Goal: Communication & Community: Participate in discussion

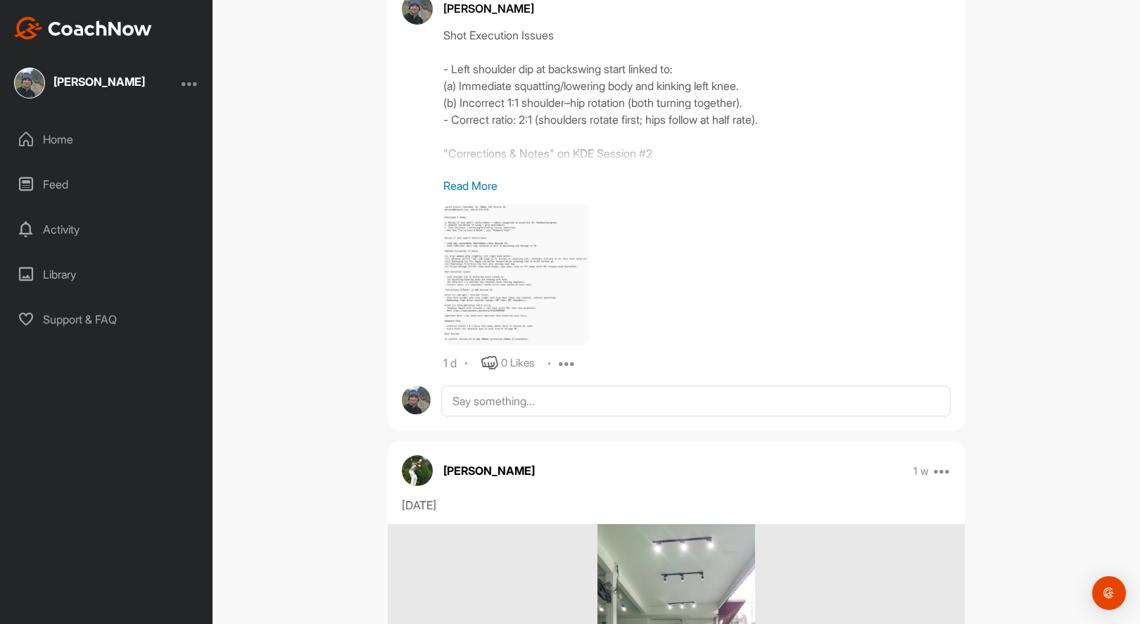
scroll to position [1148, 0]
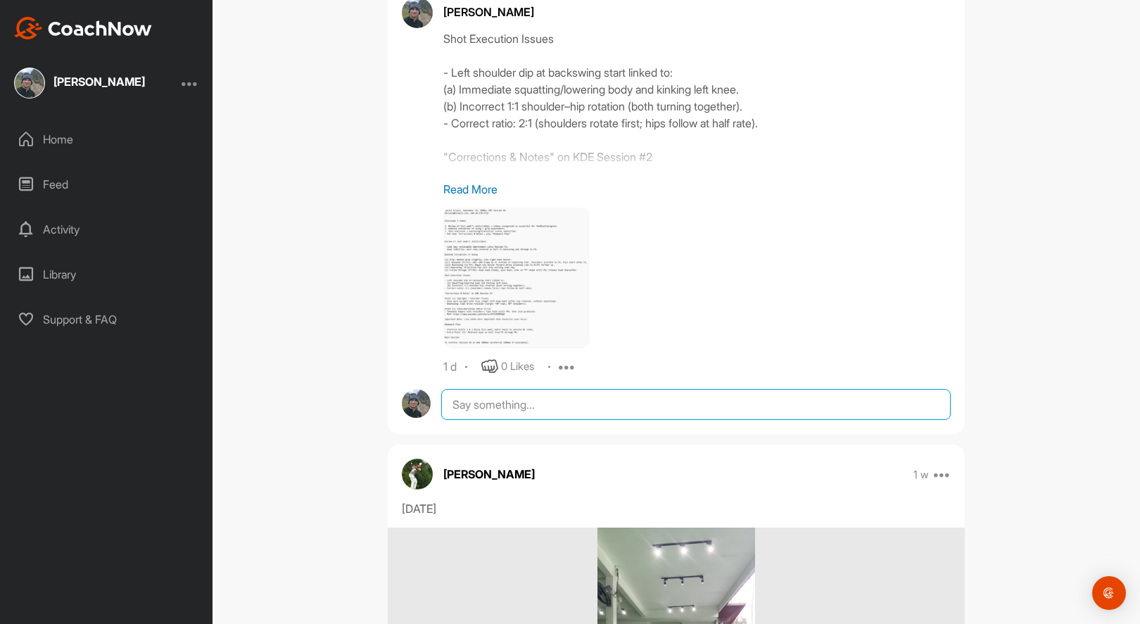
click at [547, 407] on textarea at bounding box center [695, 404] width 509 height 31
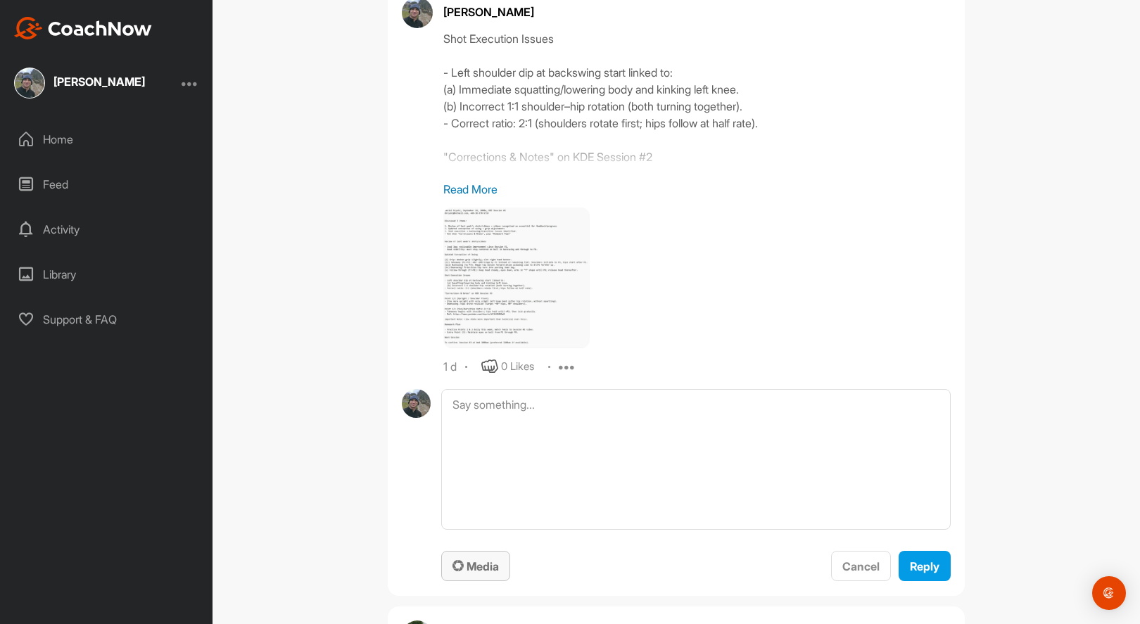
click at [477, 558] on div "Media" at bounding box center [475, 566] width 46 height 17
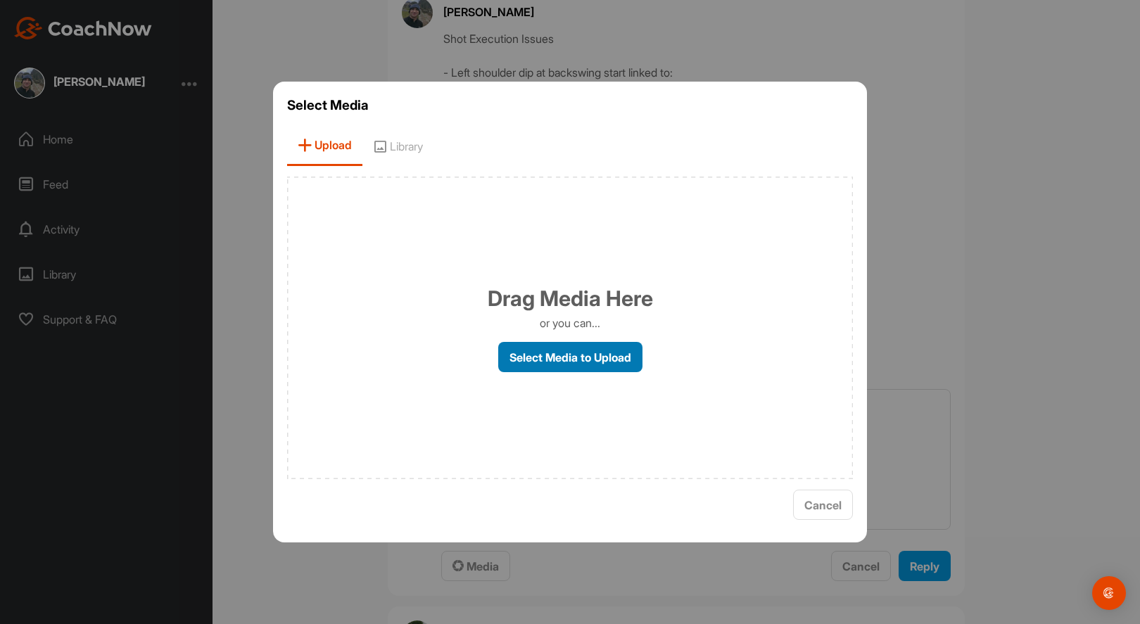
click at [557, 358] on label "Select Media to Upload" at bounding box center [570, 357] width 144 height 30
click at [0, 0] on input "Select Media to Upload" at bounding box center [0, 0] width 0 height 0
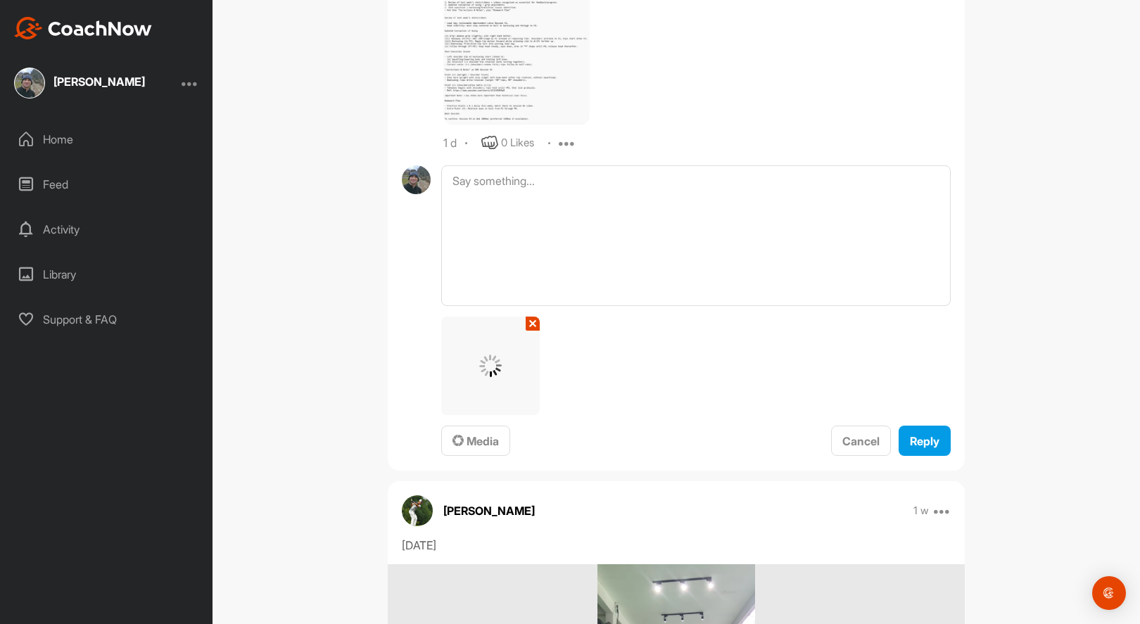
scroll to position [1373, 0]
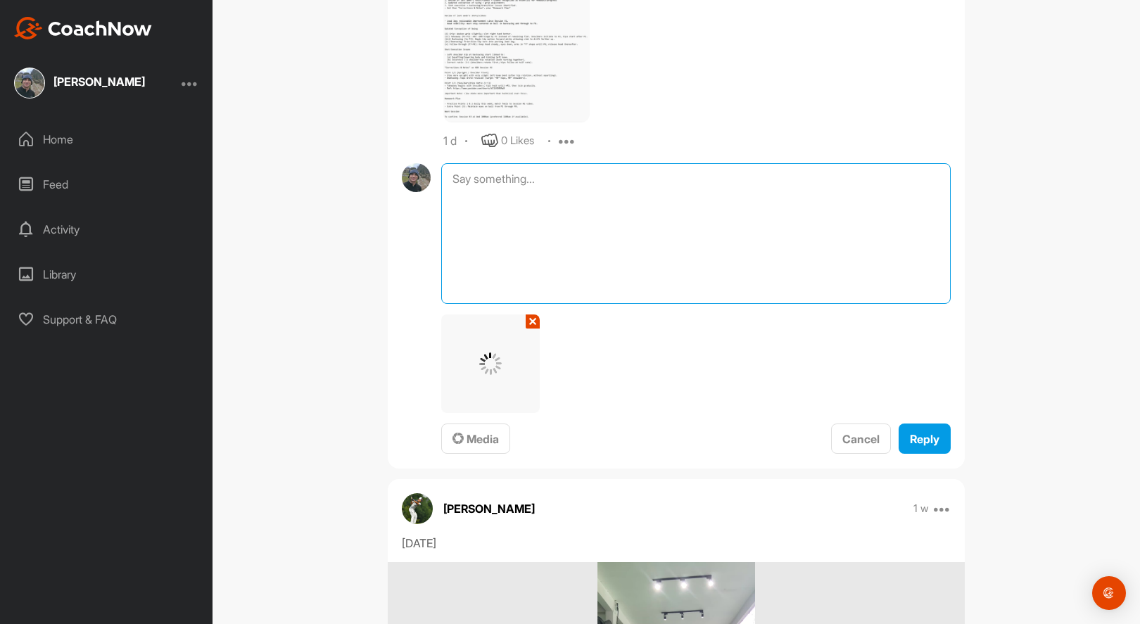
click at [598, 195] on textarea at bounding box center [695, 233] width 509 height 141
paste textarea "[DATE] – [PERSON_NAME] – Practice Notes (r2.1) Club: [PERSON_NAME] ROGUE ST MAX…"
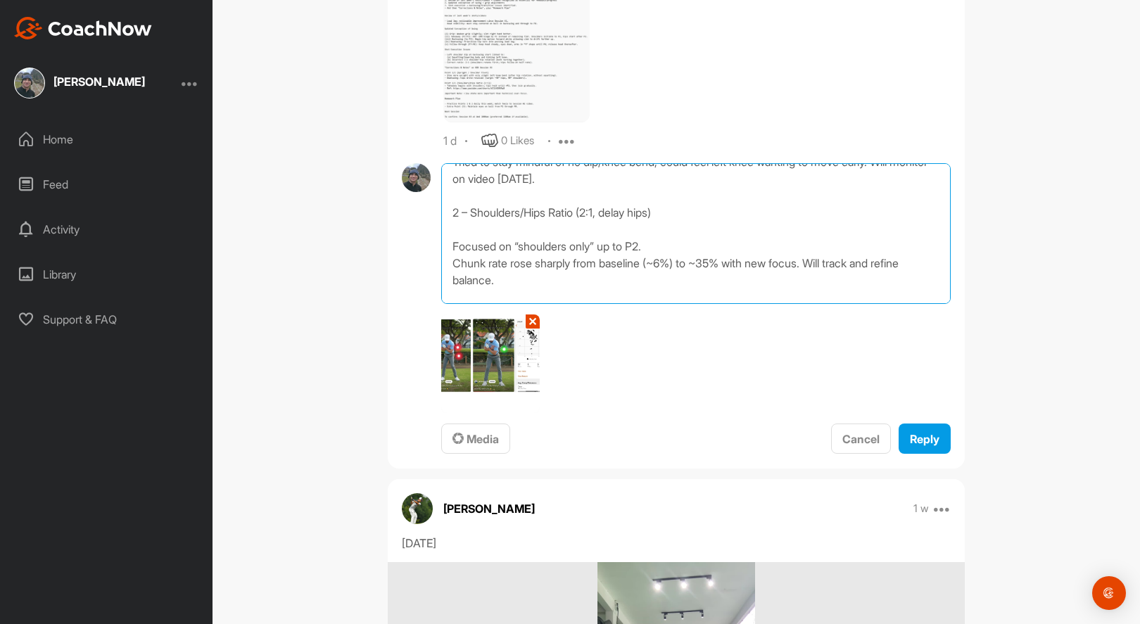
scroll to position [103, 0]
click at [447, 257] on textarea "[DATE] – [PERSON_NAME] – Practice Notes (r2.1) Club: [PERSON_NAME] ROGUE ST MAX…" at bounding box center [695, 233] width 509 height 141
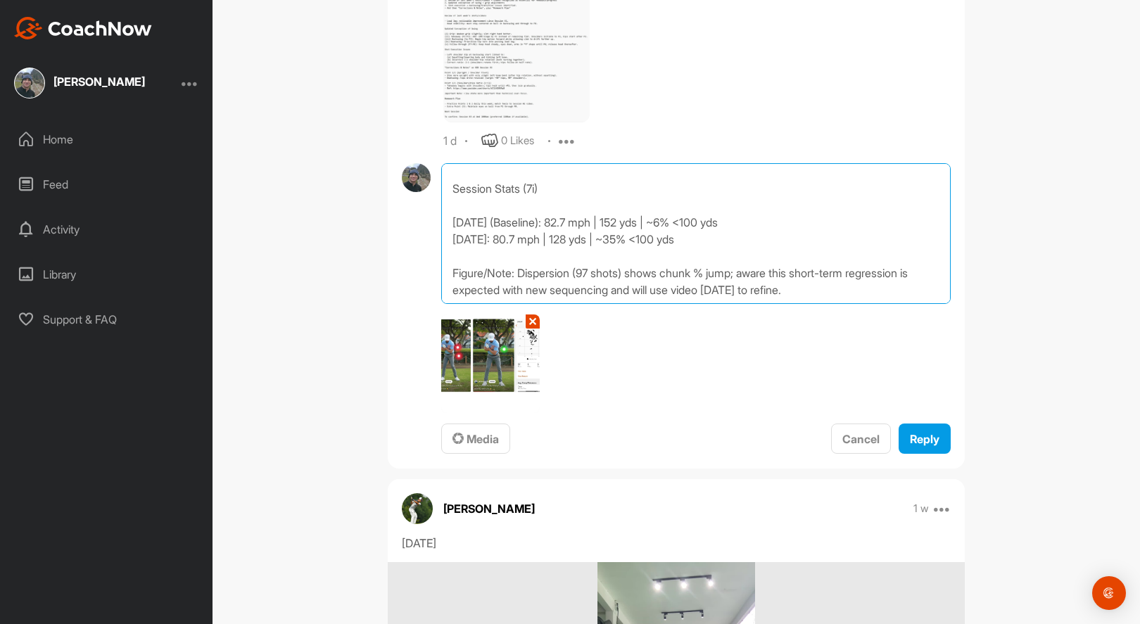
scroll to position [294, 0]
type textarea "[DATE] – [PERSON_NAME] – Practice Notes (r2.1) Club: [PERSON_NAME] ROGUE ST MAX…"
click at [481, 440] on span "Media" at bounding box center [475, 439] width 46 height 14
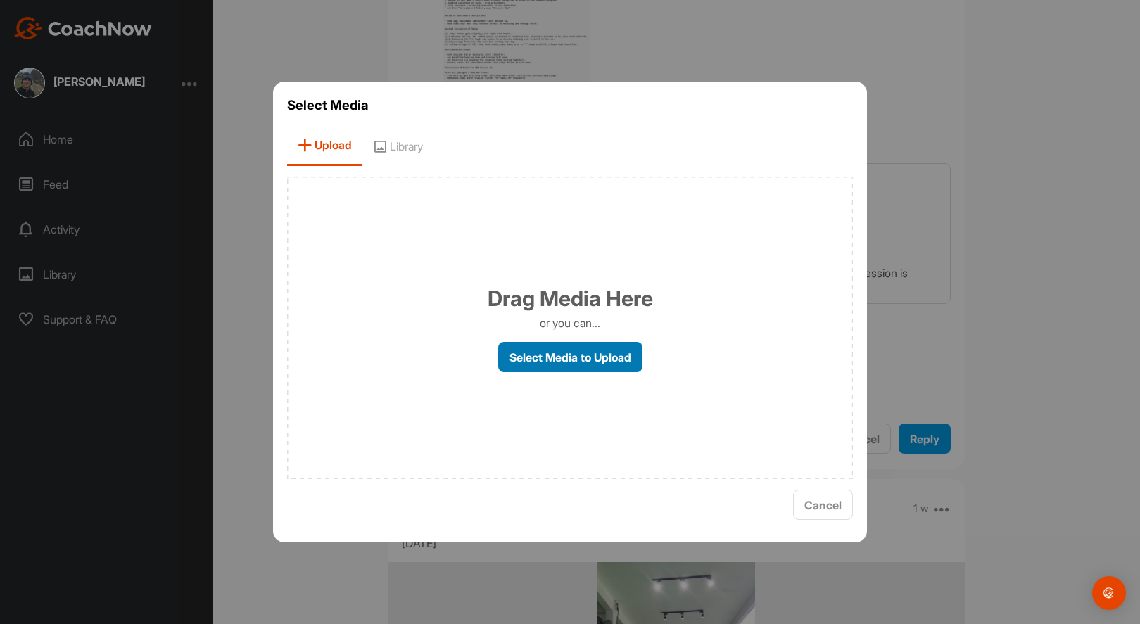
click at [555, 356] on label "Select Media to Upload" at bounding box center [570, 357] width 144 height 30
click at [0, 0] on input "Select Media to Upload" at bounding box center [0, 0] width 0 height 0
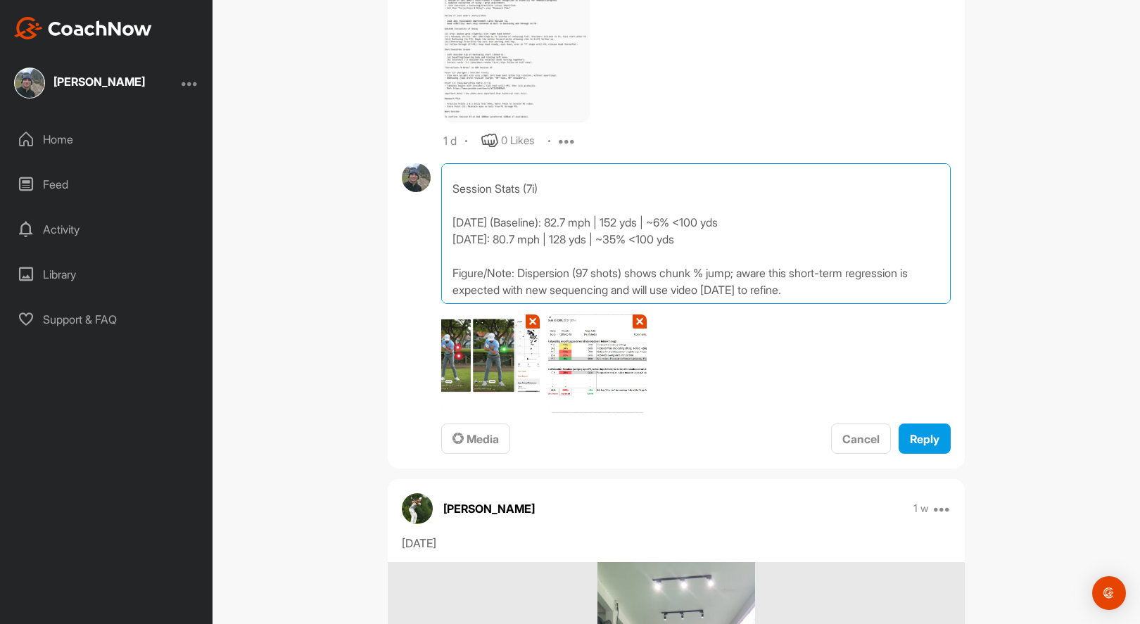
scroll to position [0, 0]
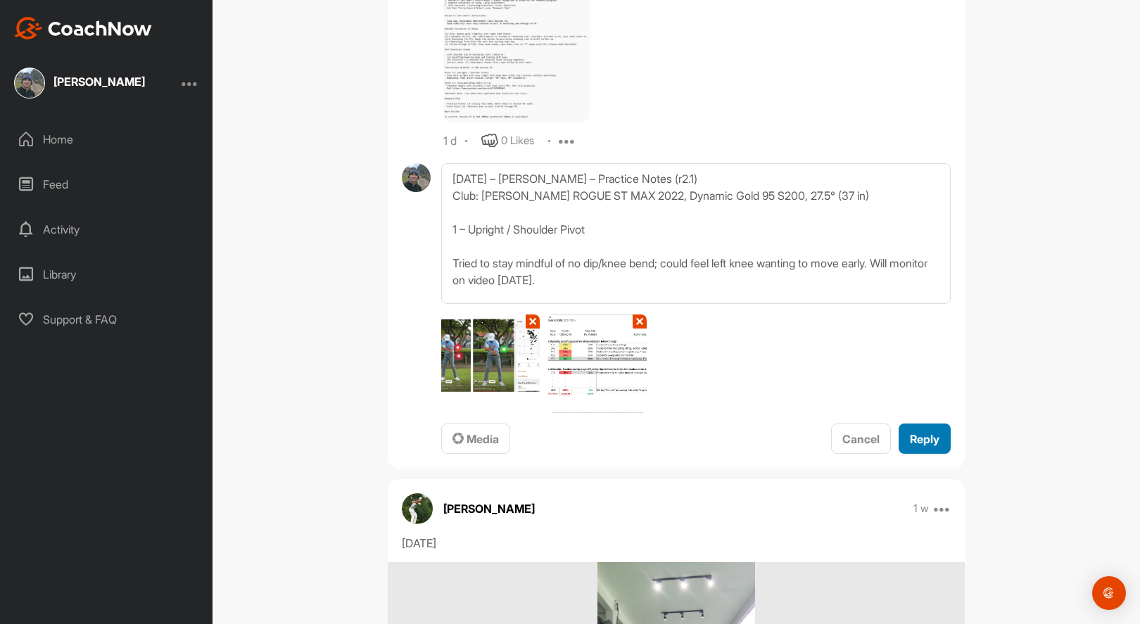
click at [920, 437] on span "Reply" at bounding box center [925, 439] width 30 height 14
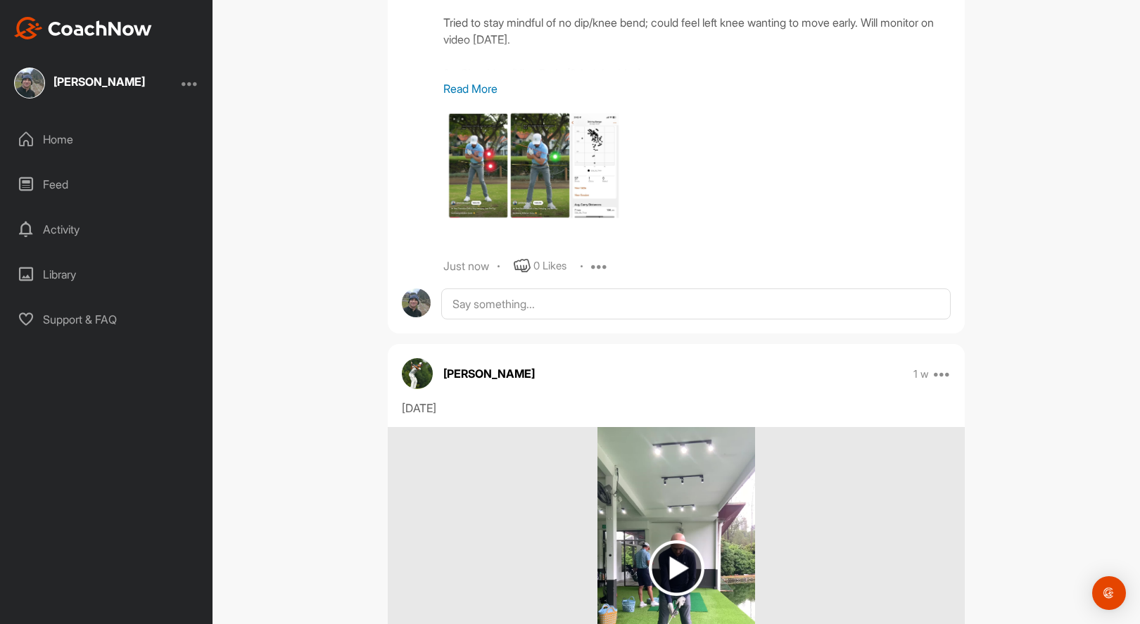
scroll to position [1516, 0]
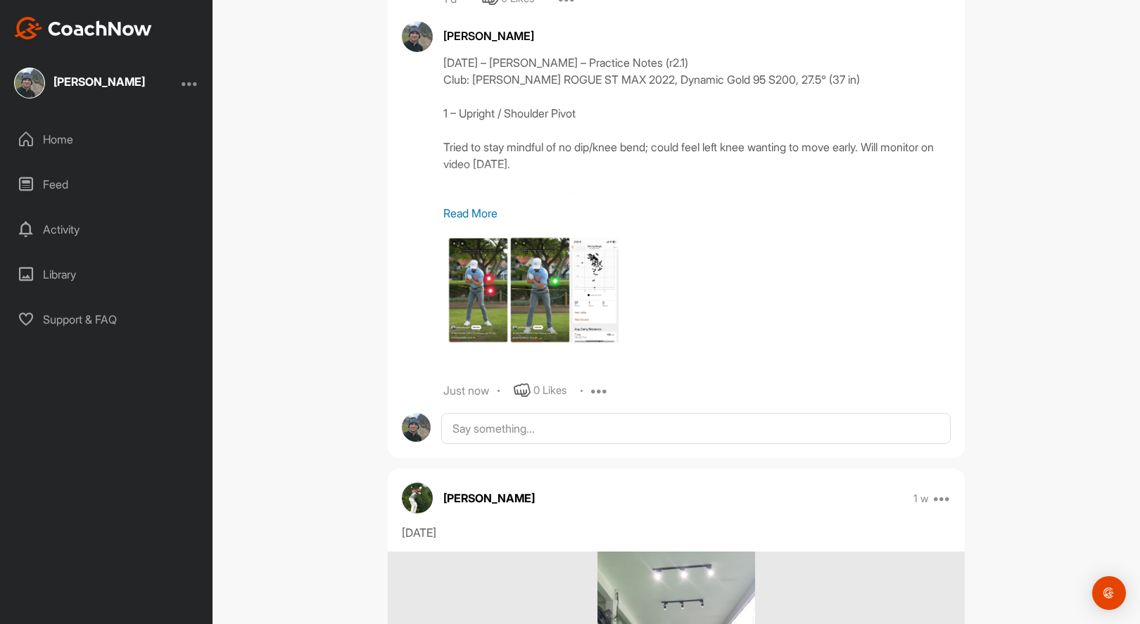
click at [471, 213] on p "Read More" at bounding box center [696, 213] width 507 height 17
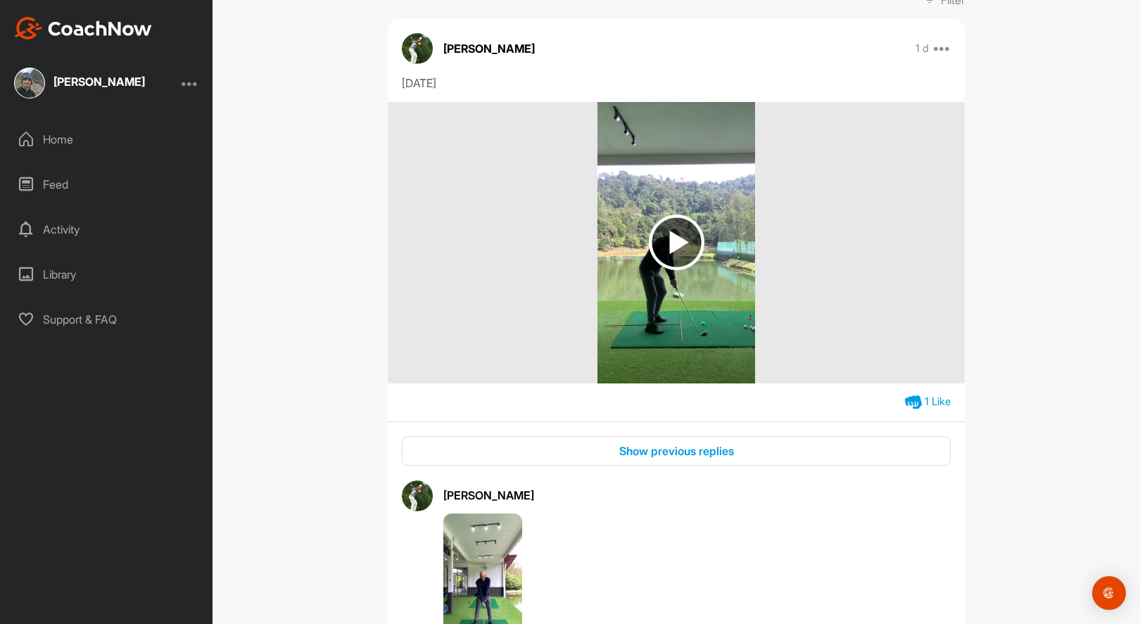
scroll to position [0, 0]
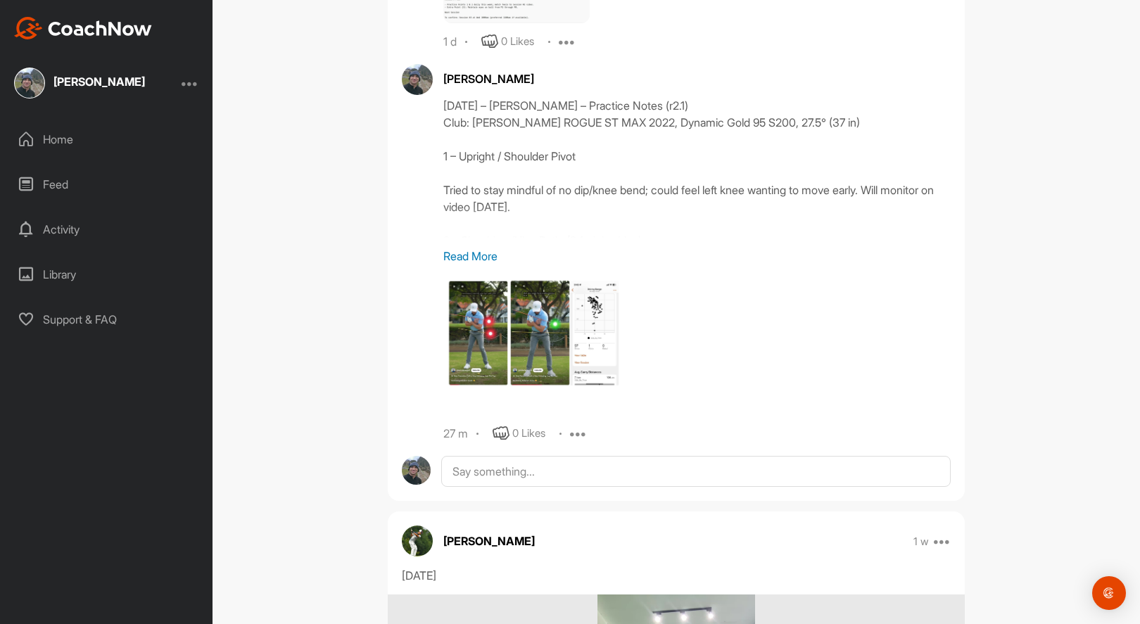
scroll to position [1268, 0]
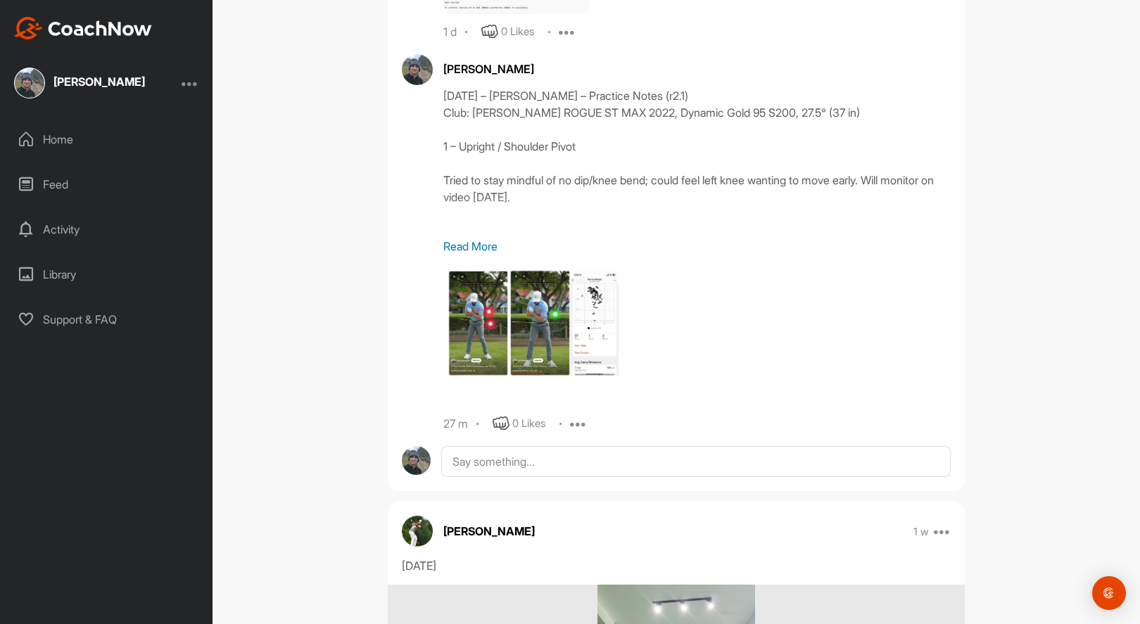
click at [573, 423] on icon at bounding box center [578, 423] width 17 height 17
click at [574, 469] on p "Edit" at bounding box center [575, 471] width 19 height 15
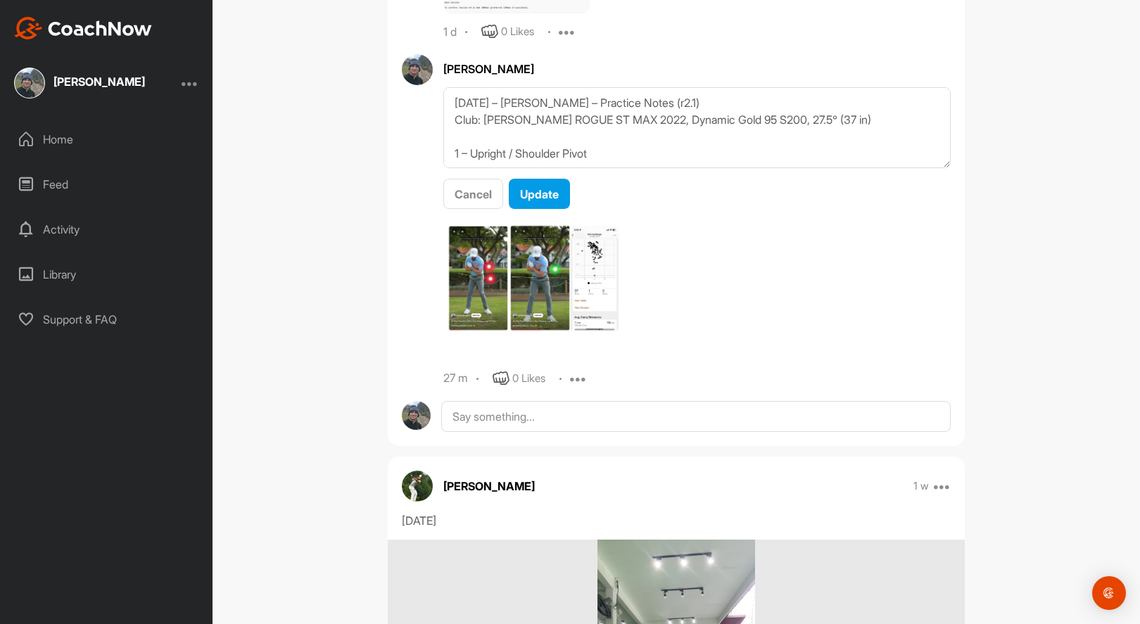
click at [590, 259] on img at bounding box center [535, 290] width 184 height 141
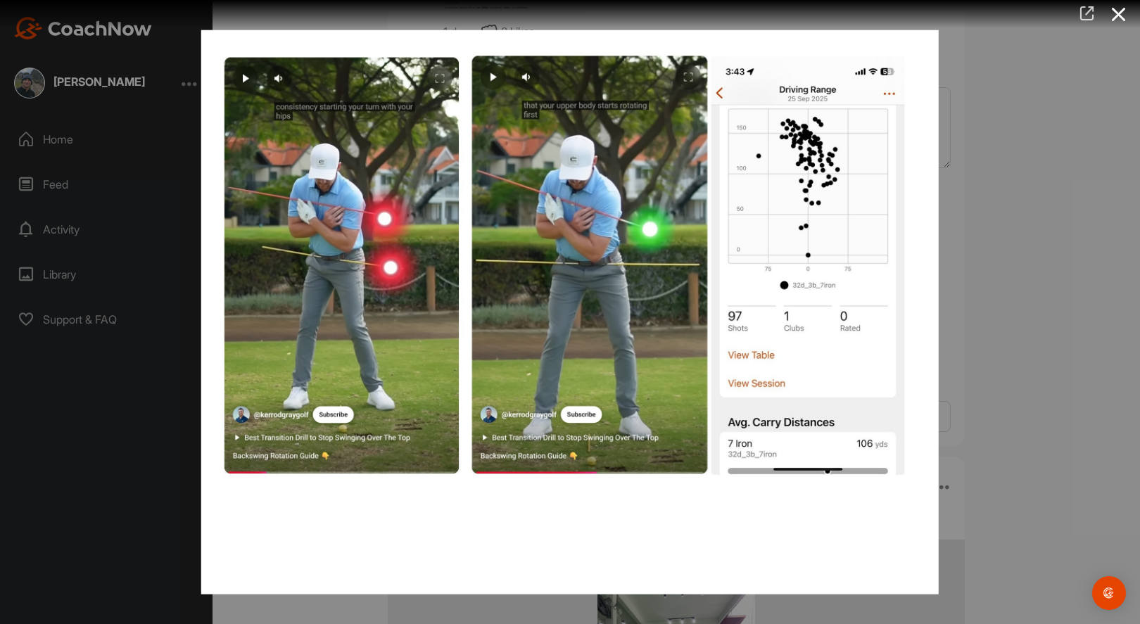
click at [1087, 14] on icon at bounding box center [1087, 13] width 16 height 15
click at [1114, 15] on icon at bounding box center [1119, 14] width 32 height 26
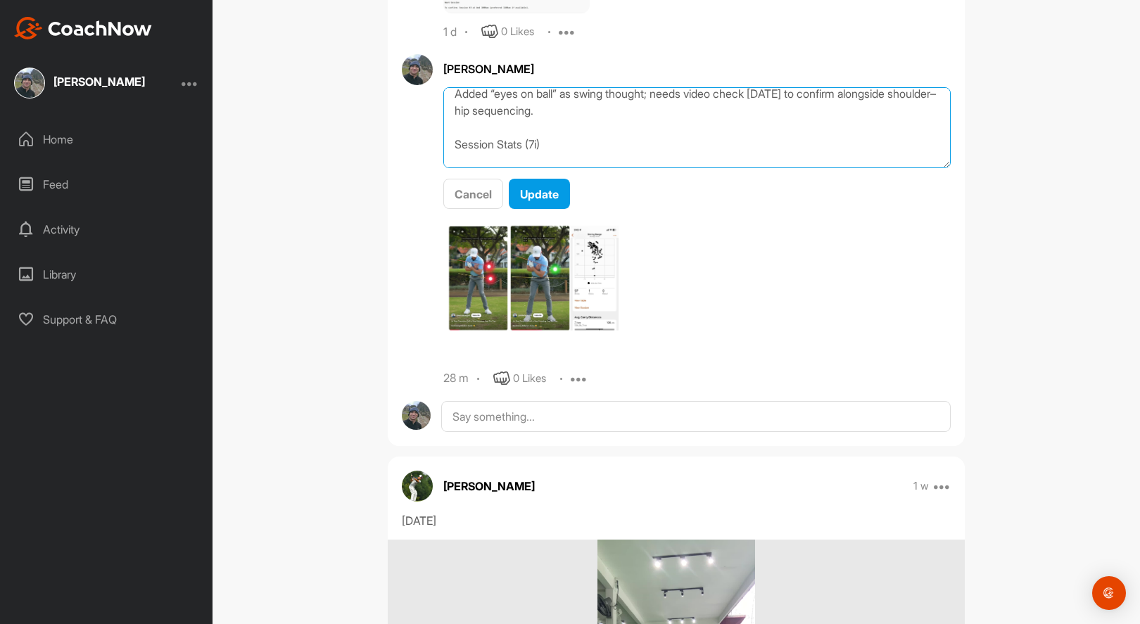
scroll to position [355, 0]
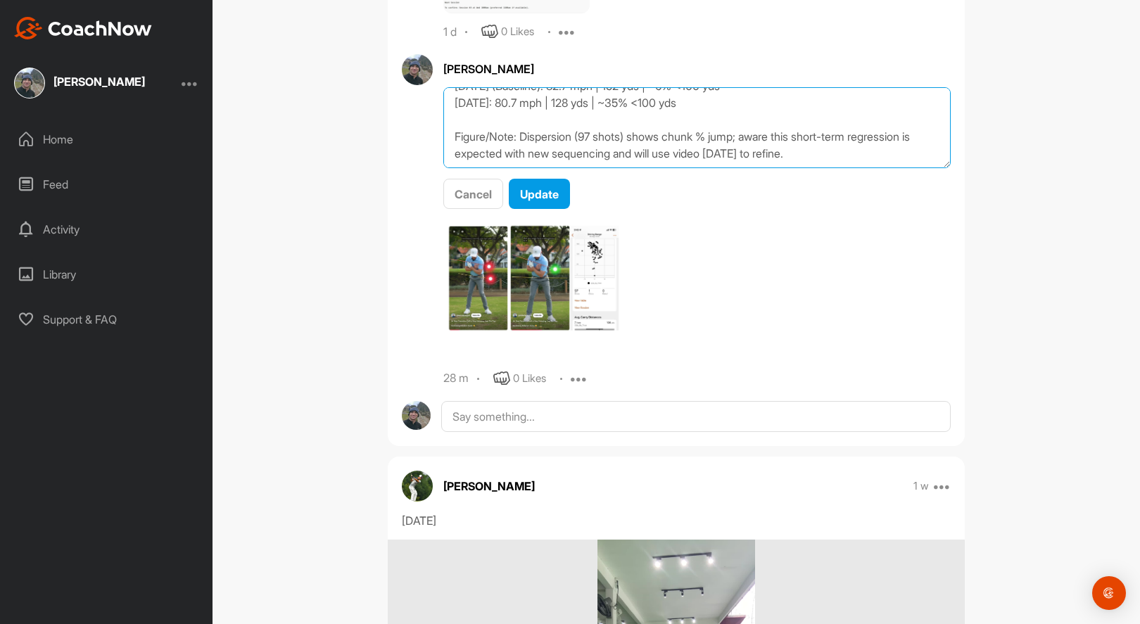
drag, startPoint x: 449, startPoint y: 101, endPoint x: 951, endPoint y: 305, distance: 542.5
click at [749, 281] on div at bounding box center [600, 290] width 315 height 141
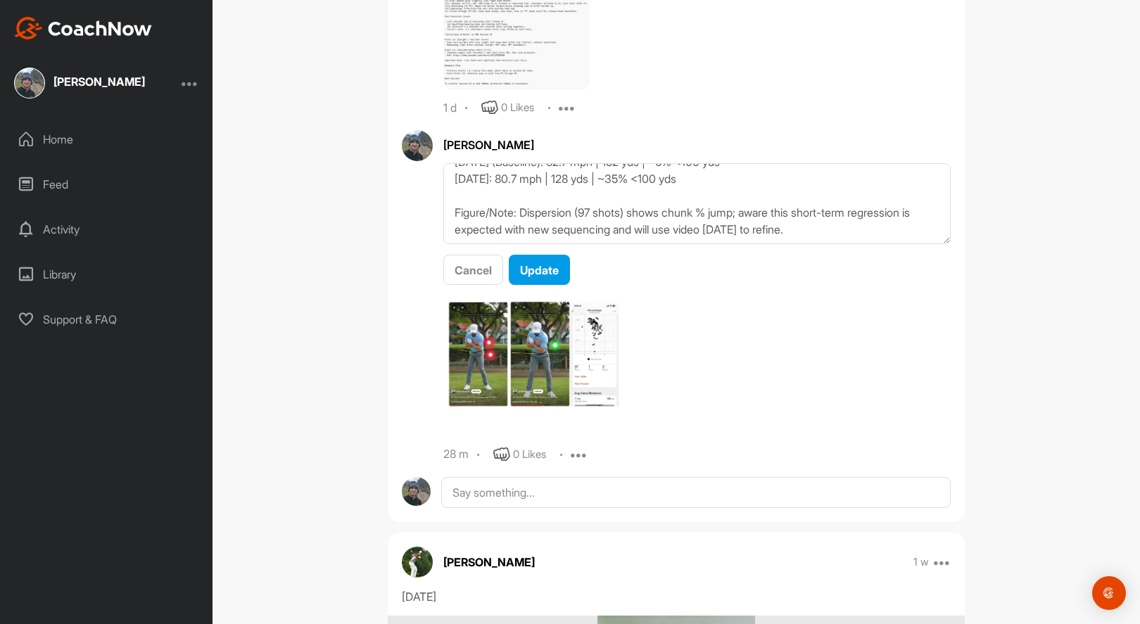
scroll to position [1195, 0]
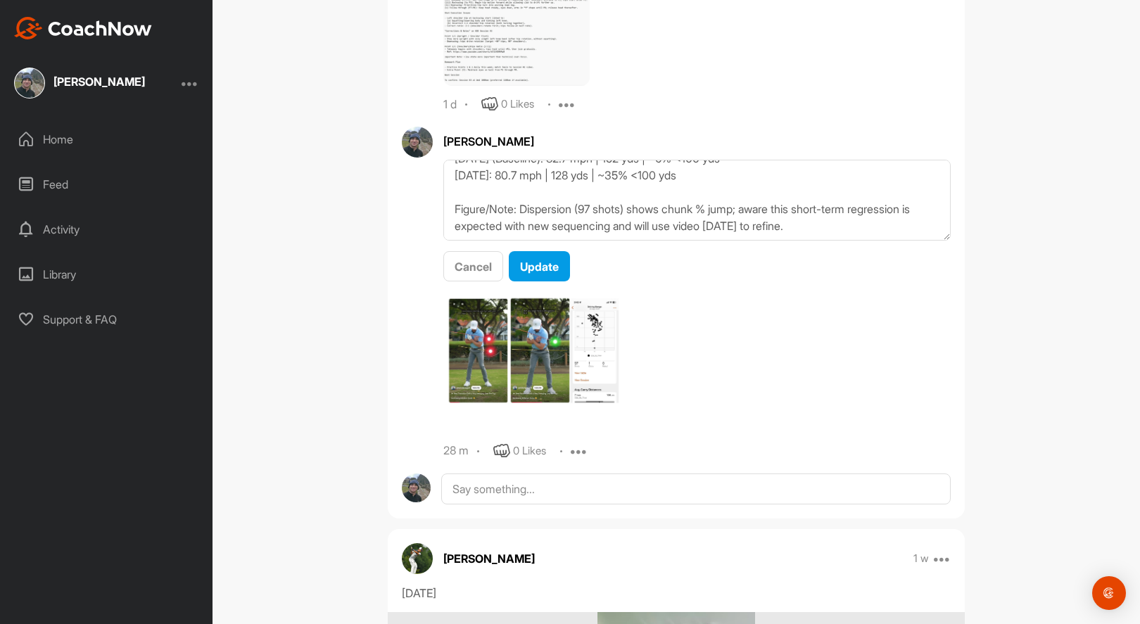
click at [572, 450] on icon at bounding box center [579, 451] width 17 height 17
click at [580, 541] on p "Delete" at bounding box center [582, 544] width 31 height 15
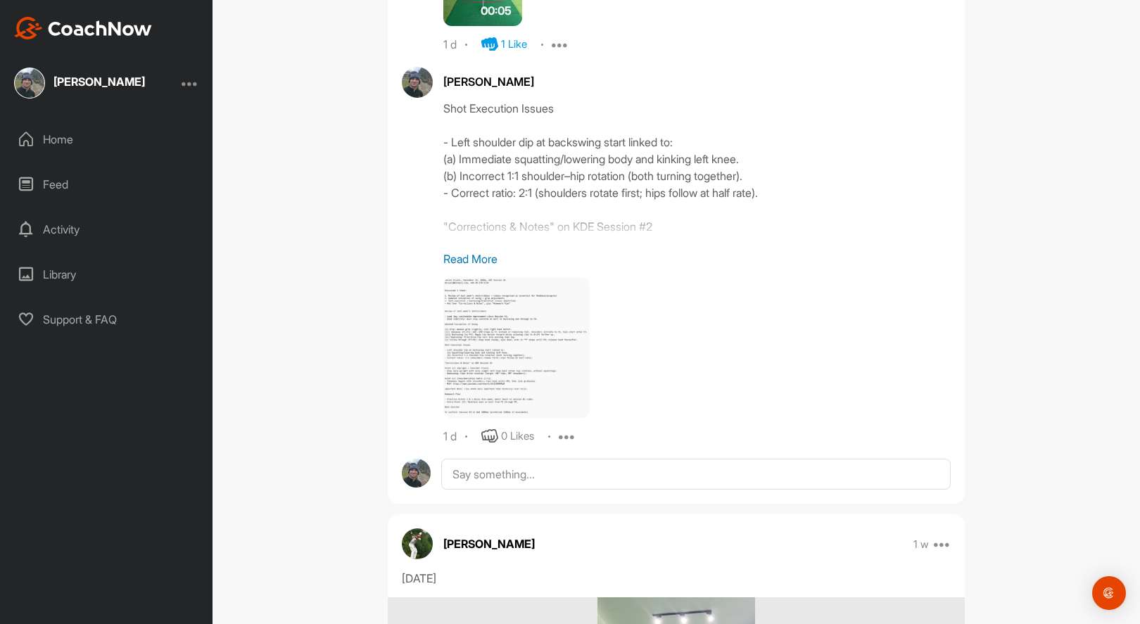
scroll to position [960, 0]
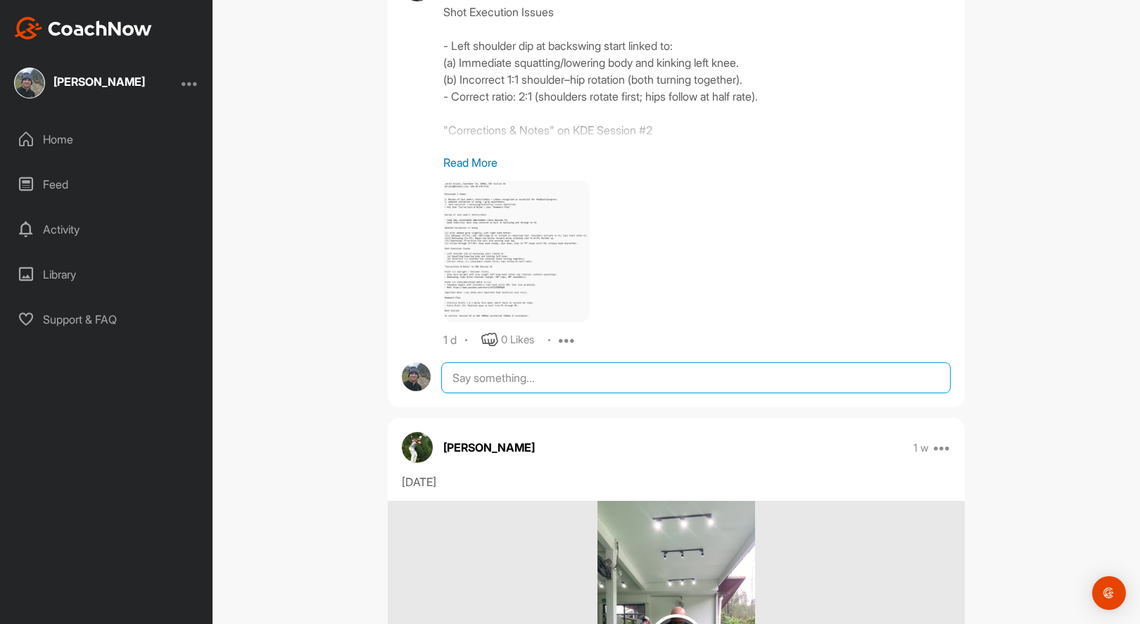
click at [652, 379] on textarea at bounding box center [695, 377] width 509 height 31
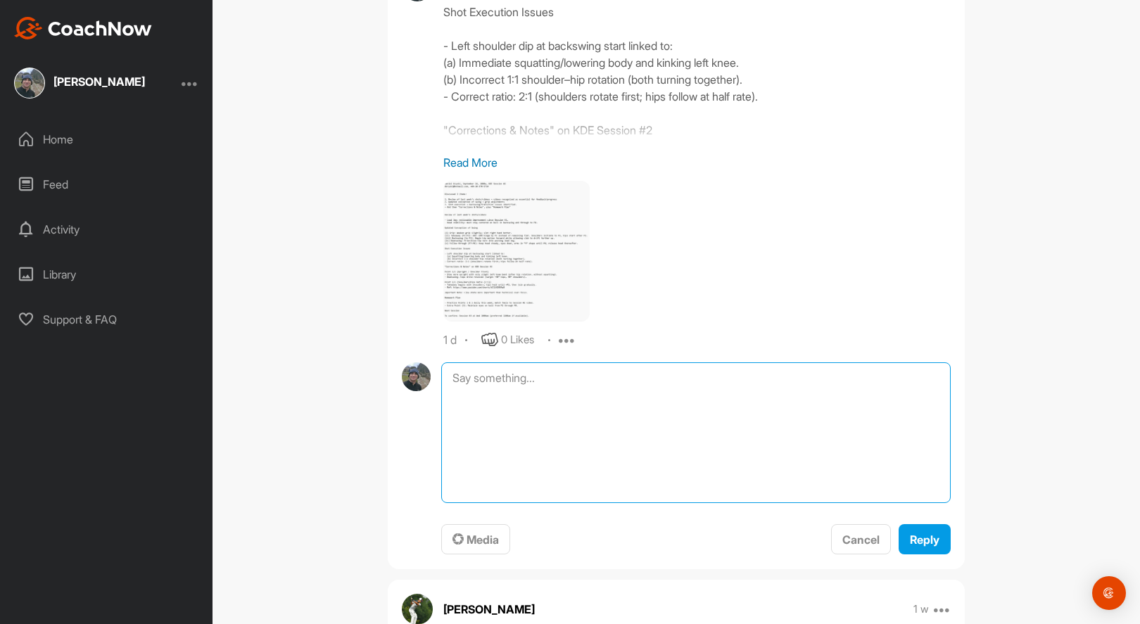
paste textarea "[DATE] – [PERSON_NAME] – Practice Notes (r2.1) Club: [PERSON_NAME] ROGUE ST MAX…"
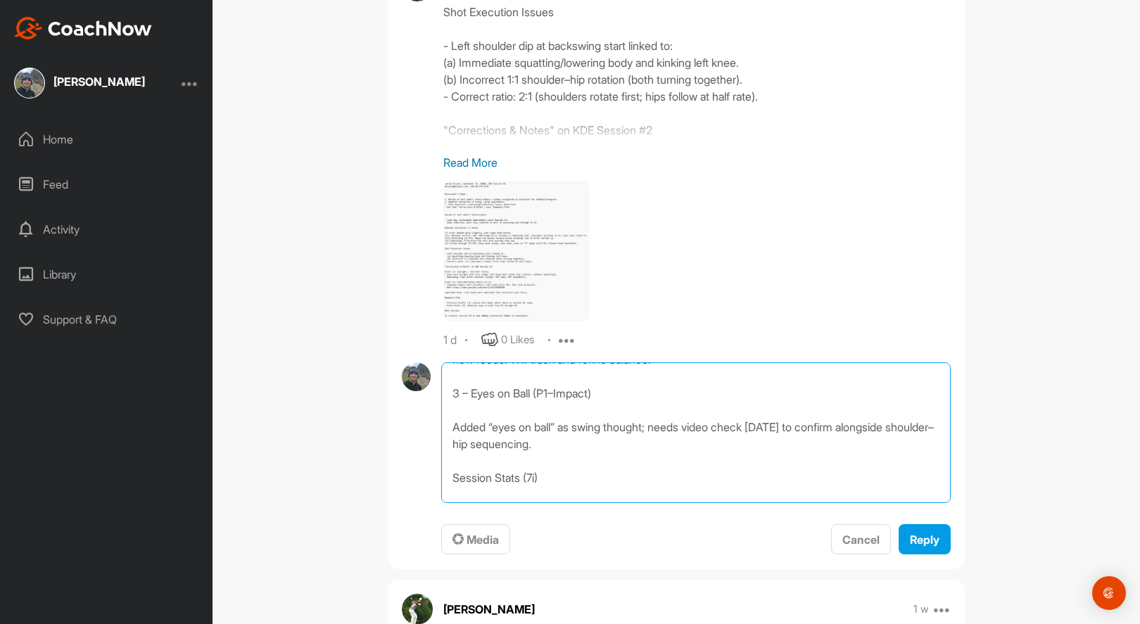
scroll to position [294, 0]
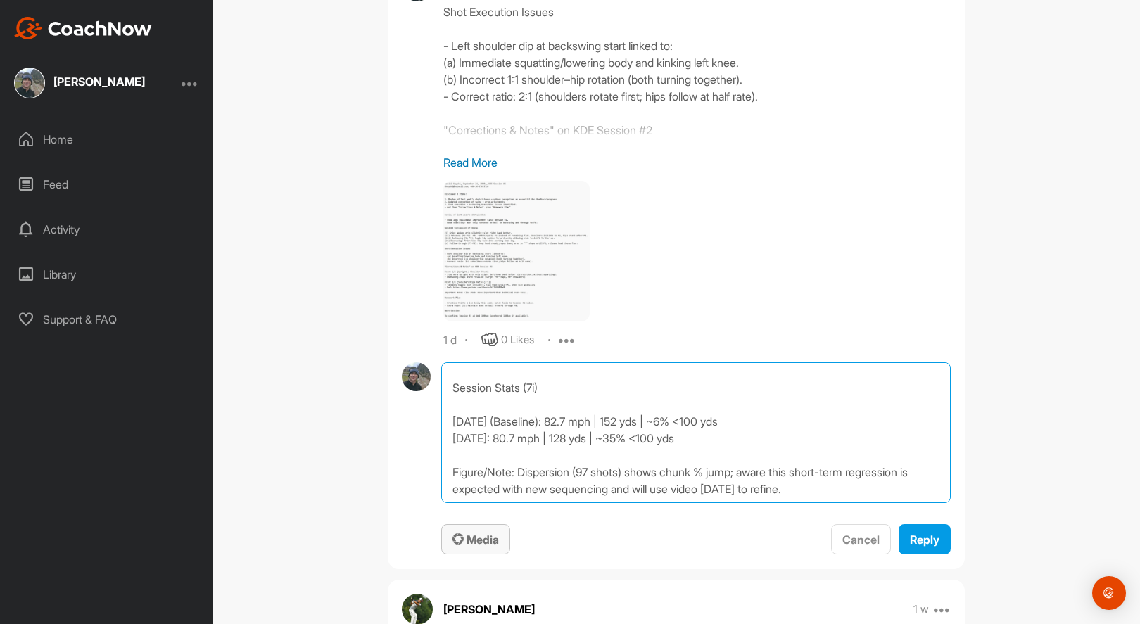
type textarea "[DATE] – [PERSON_NAME] – Practice Notes (r2.1) Club: [PERSON_NAME] ROGUE ST MAX…"
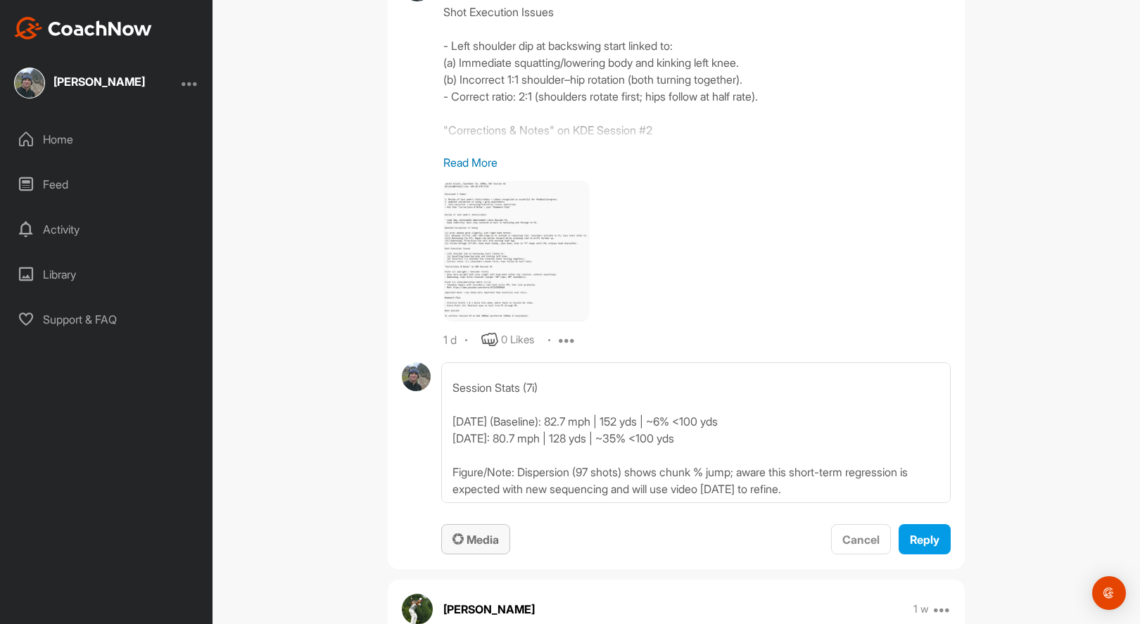
click at [476, 538] on span "Media" at bounding box center [475, 540] width 46 height 14
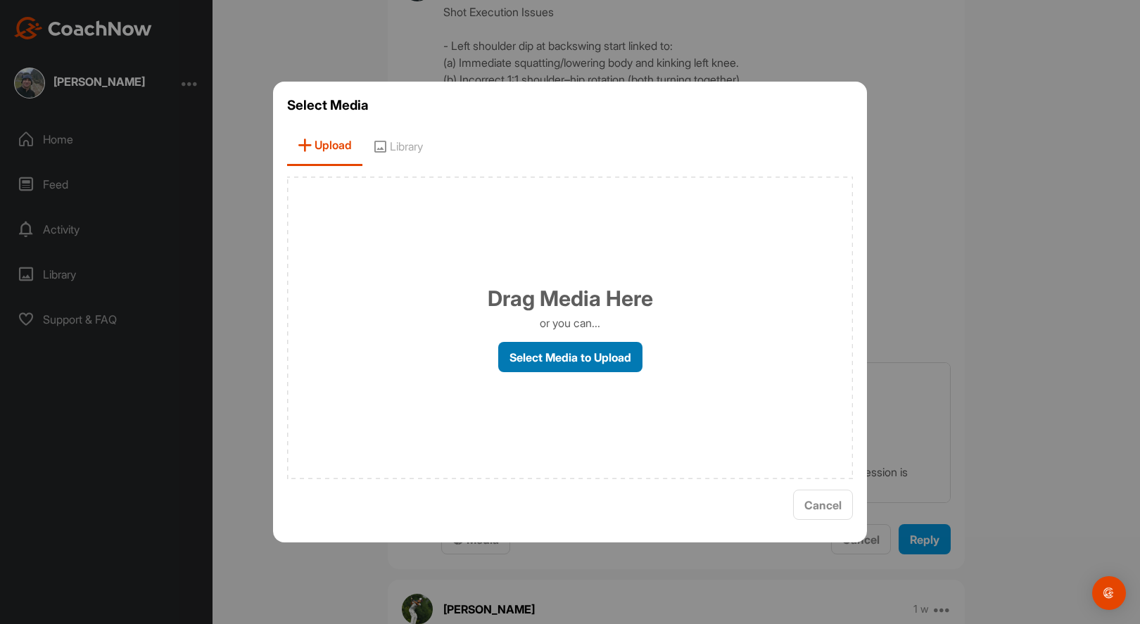
click at [576, 355] on label "Select Media to Upload" at bounding box center [570, 357] width 144 height 30
click at [0, 0] on input "Select Media to Upload" at bounding box center [0, 0] width 0 height 0
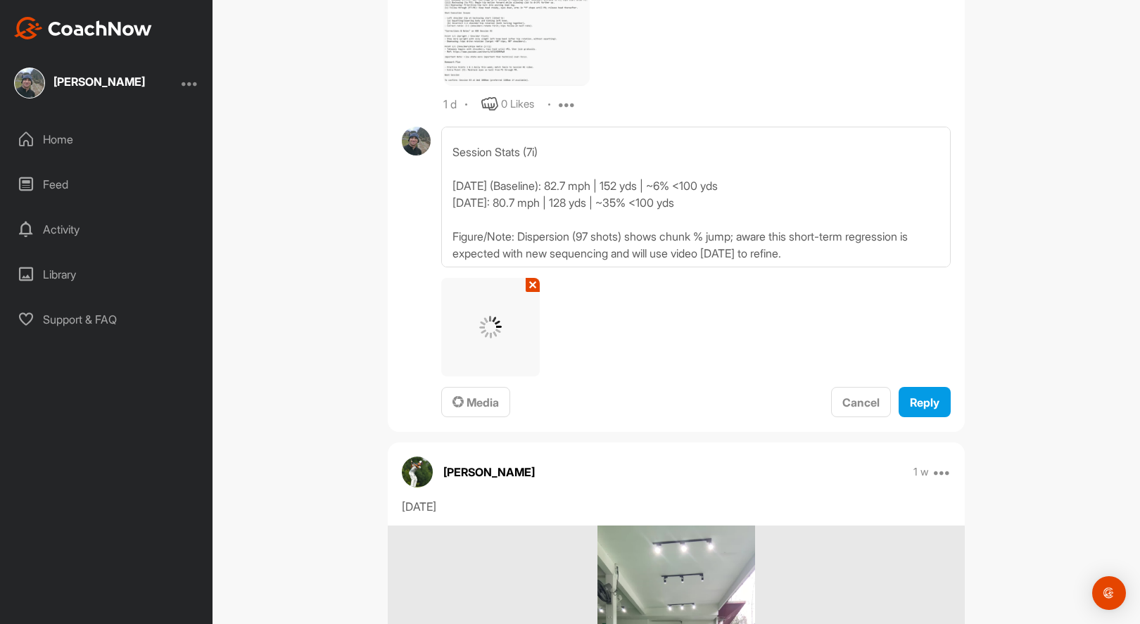
scroll to position [1170, 0]
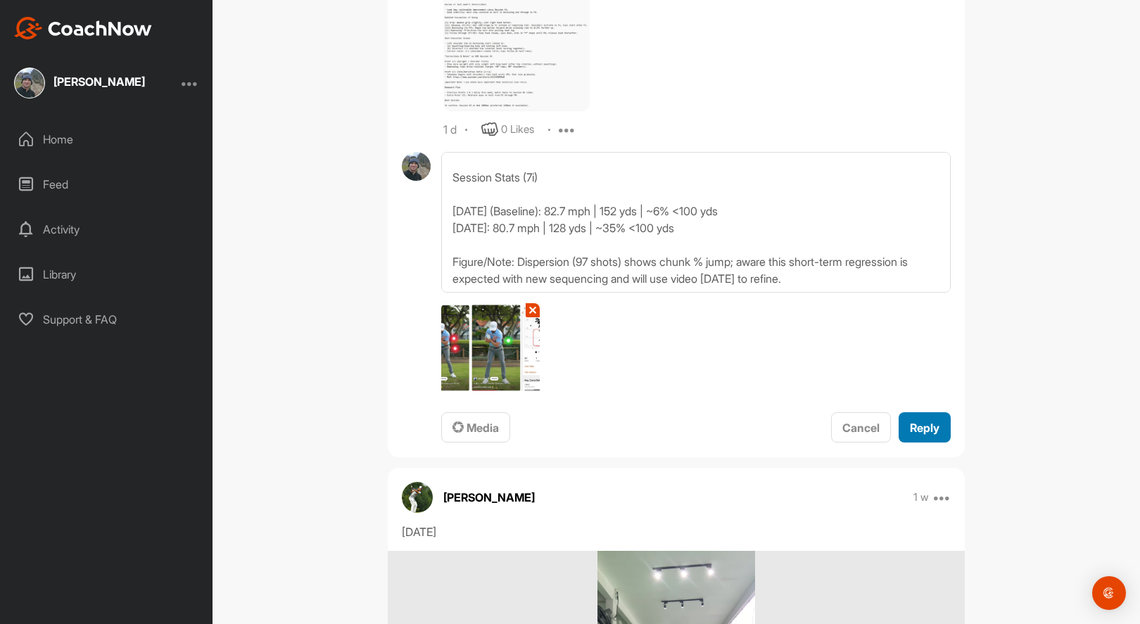
click at [916, 425] on span "Reply" at bounding box center [925, 428] width 30 height 14
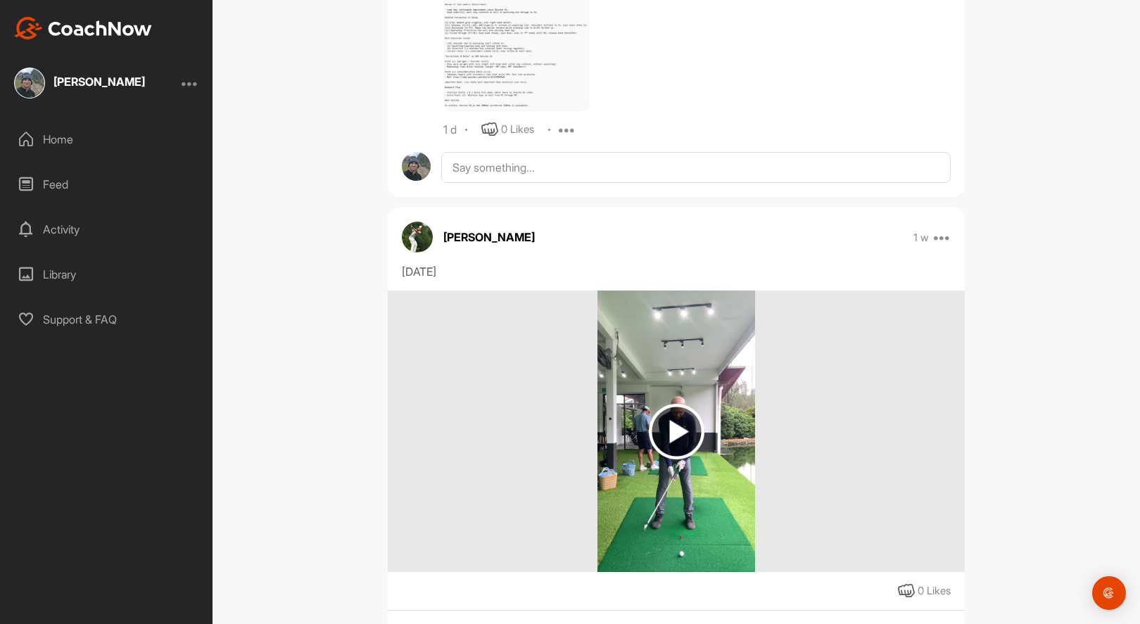
scroll to position [0, 0]
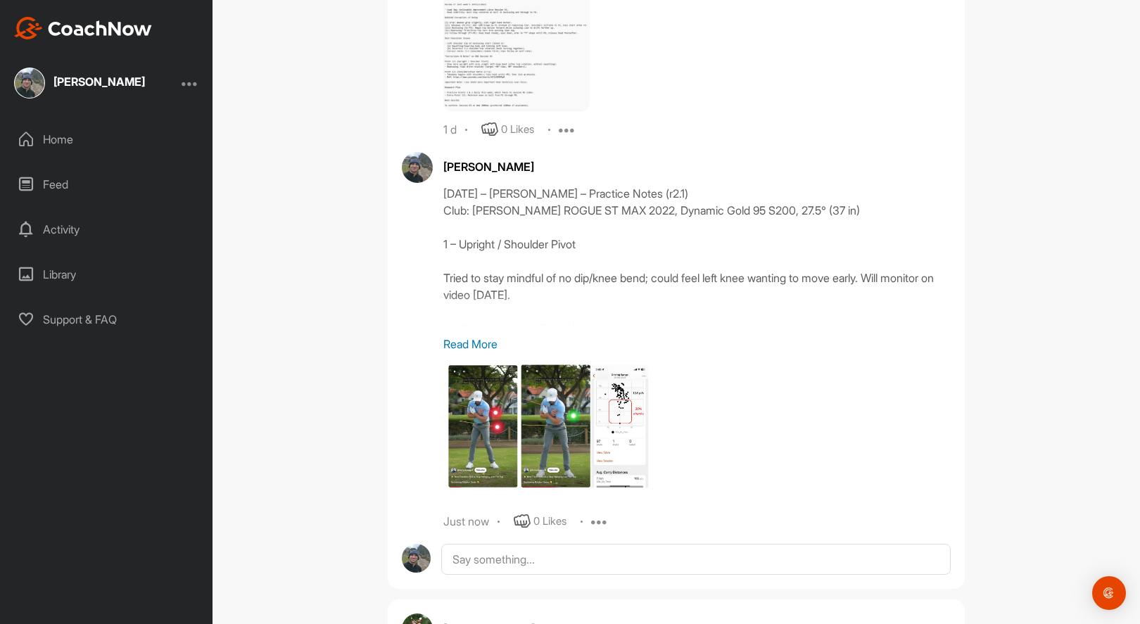
click at [606, 417] on img at bounding box center [547, 432] width 209 height 141
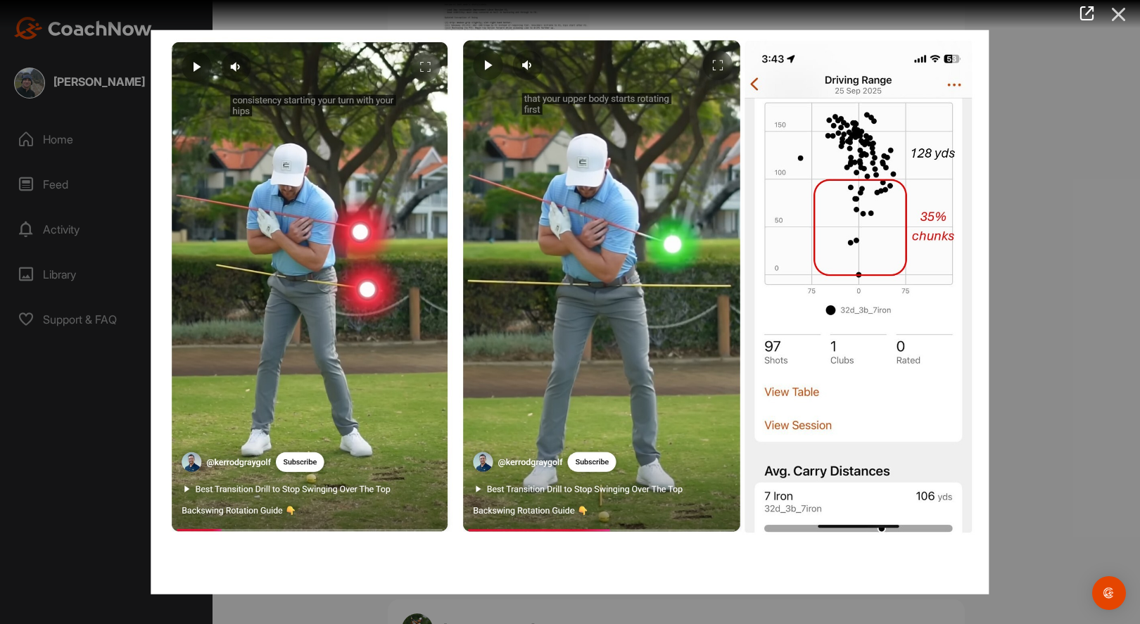
click at [1117, 8] on icon at bounding box center [1119, 14] width 32 height 26
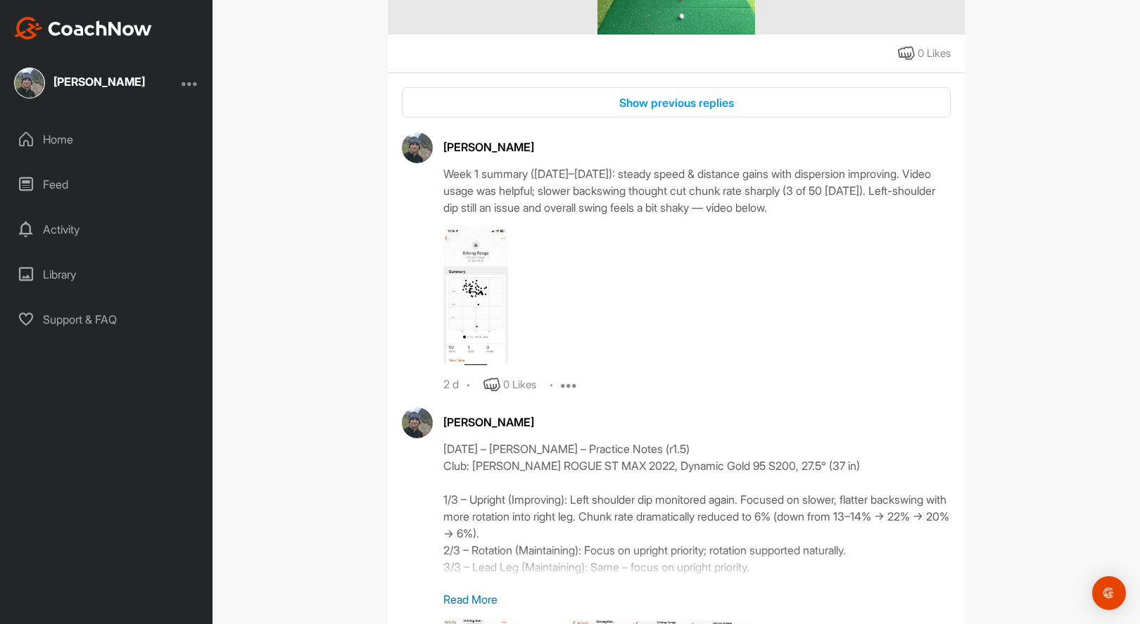
scroll to position [2102, 0]
click at [476, 297] on img at bounding box center [475, 294] width 65 height 141
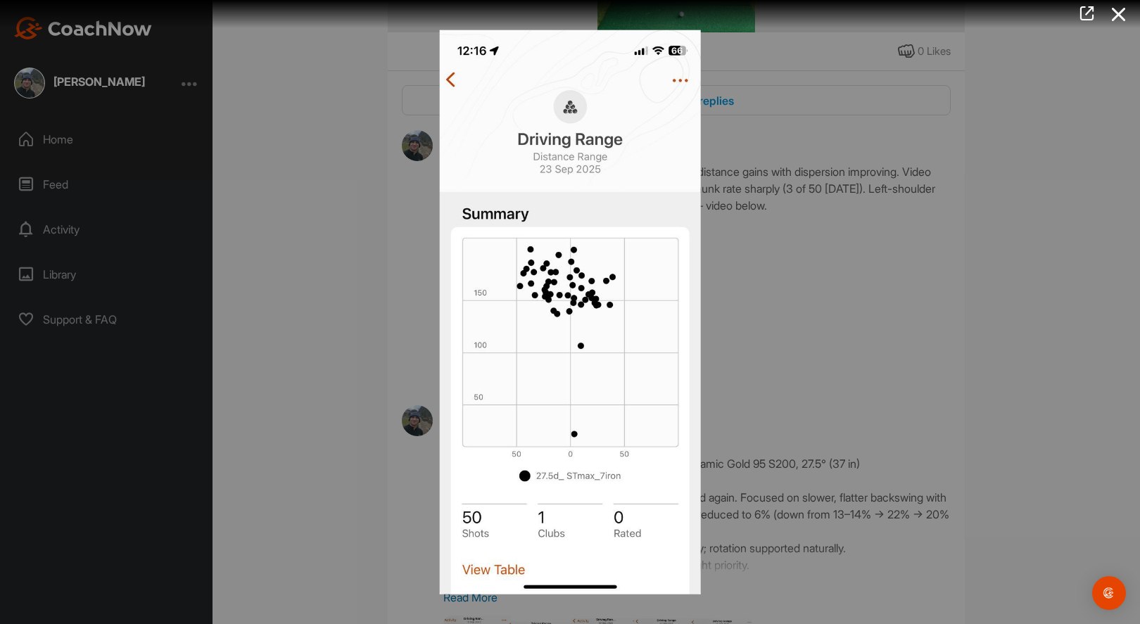
click at [449, 80] on img at bounding box center [570, 311] width 289 height 593
click at [661, 158] on img at bounding box center [570, 311] width 289 height 593
click at [891, 334] on div at bounding box center [570, 312] width 1140 height 624
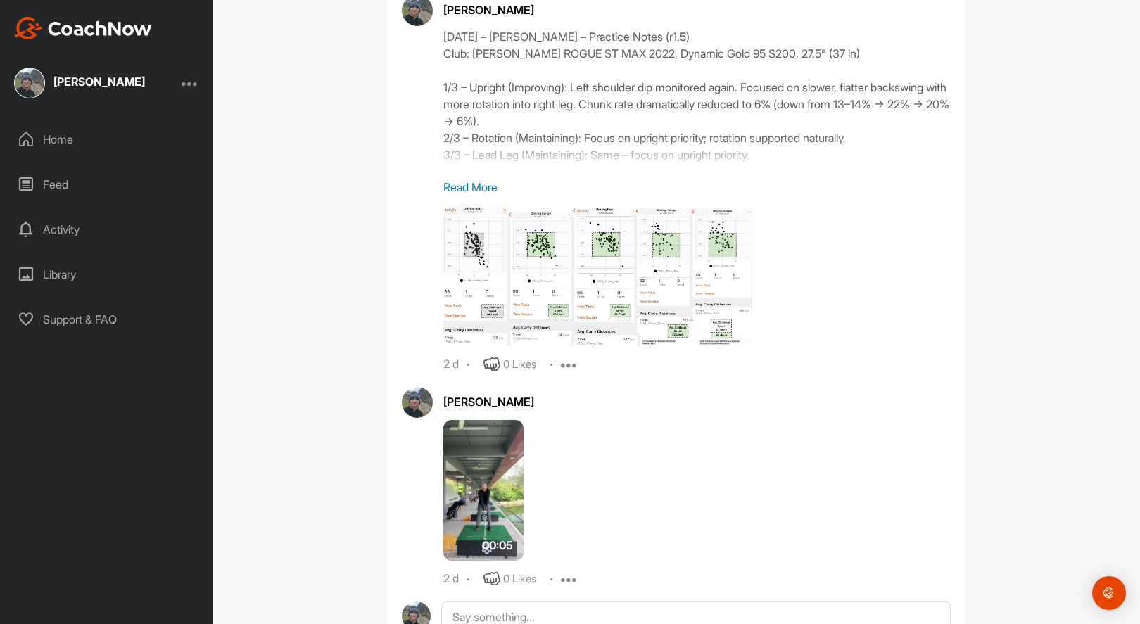
scroll to position [2577, 0]
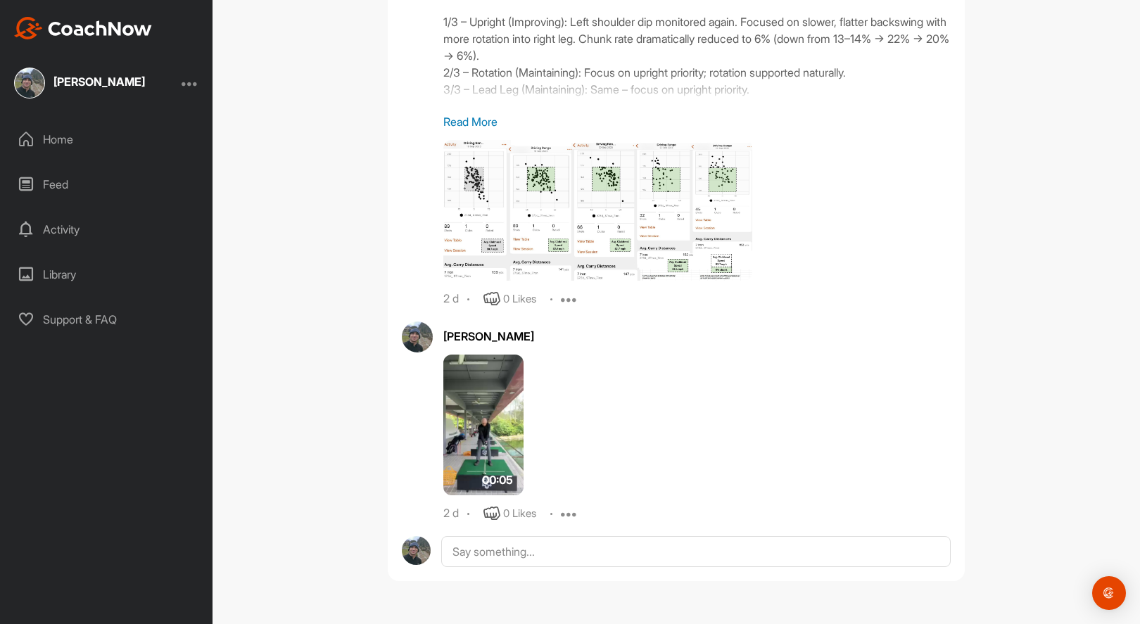
click at [492, 412] on img at bounding box center [483, 425] width 80 height 141
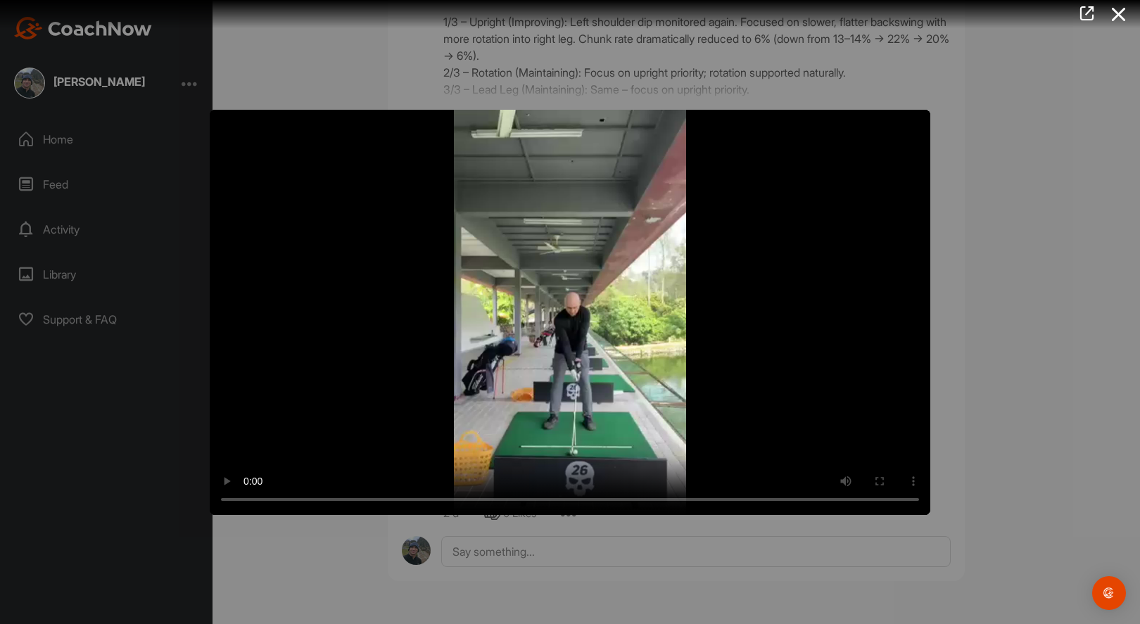
click at [459, 332] on video "Video Player" at bounding box center [570, 312] width 720 height 405
click at [1119, 20] on icon at bounding box center [1119, 14] width 32 height 26
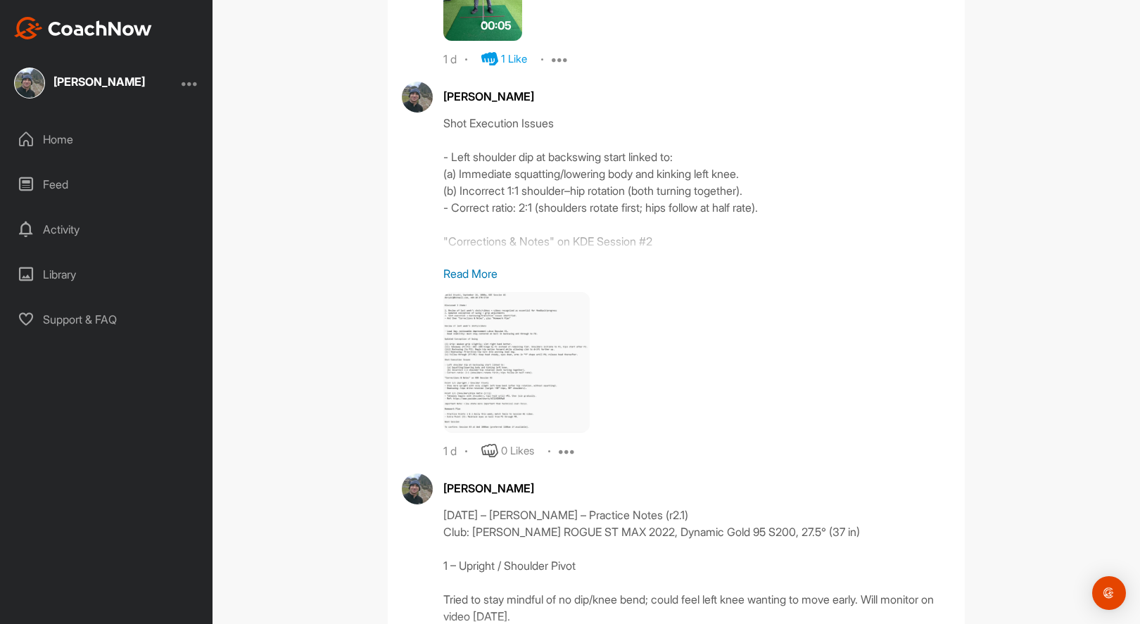
scroll to position [844, 0]
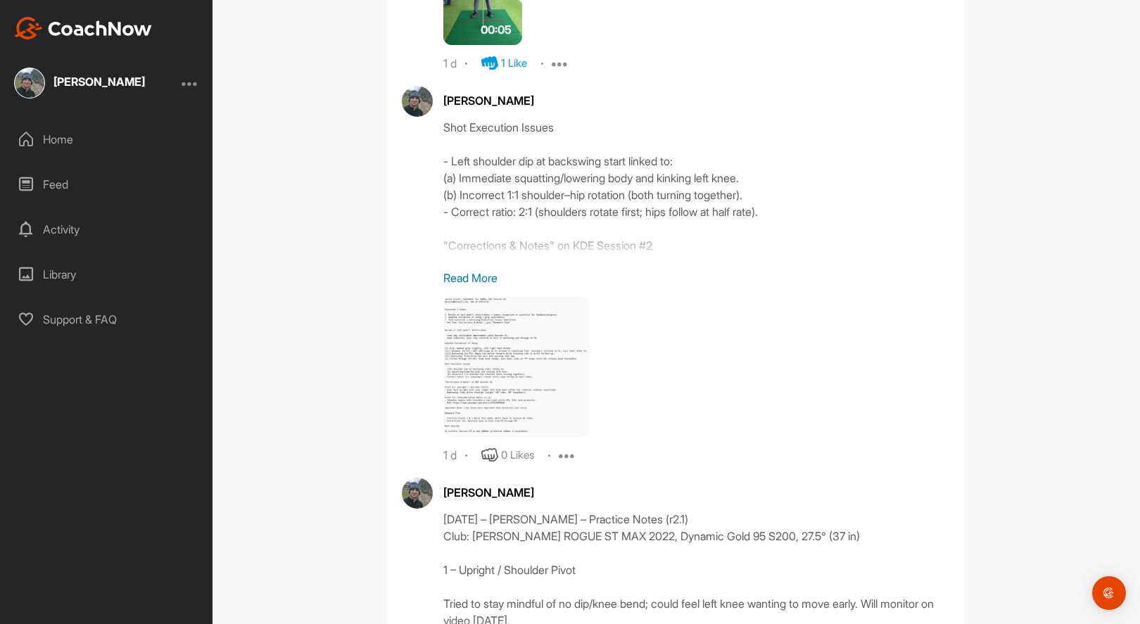
click at [503, 363] on img at bounding box center [516, 366] width 146 height 141
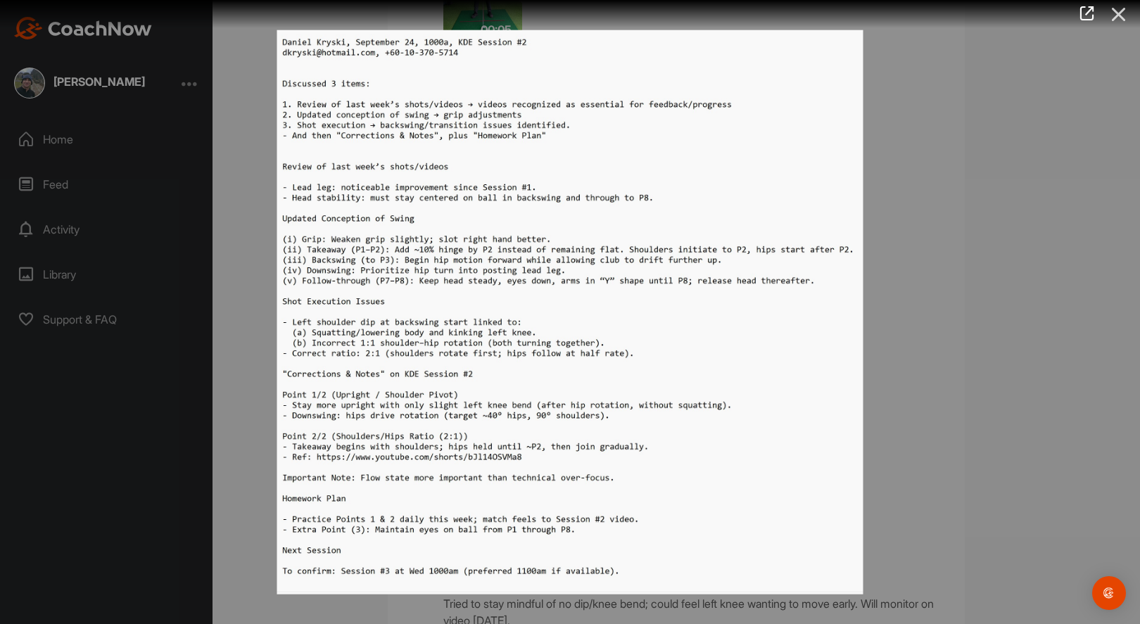
click at [1119, 9] on icon at bounding box center [1119, 14] width 32 height 26
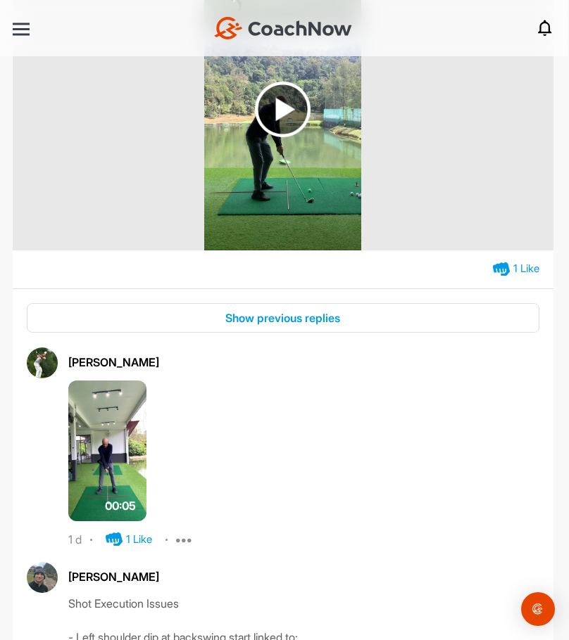
scroll to position [0, 0]
